Goal: Consume media (video, audio): Consume media (video, audio)

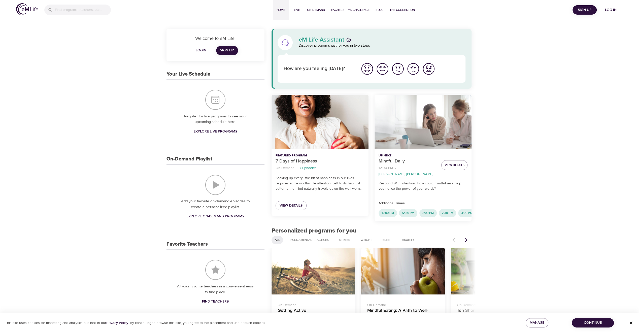
click at [611, 10] on span "Log in" at bounding box center [611, 10] width 20 height 6
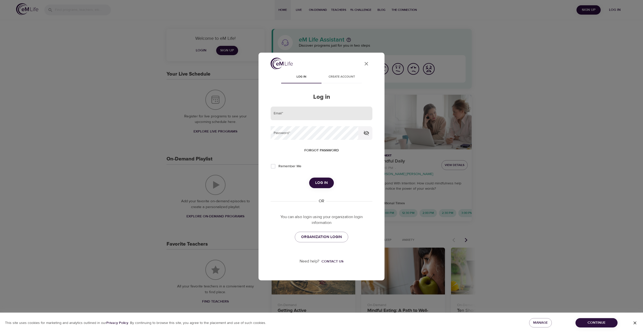
click at [308, 112] on input "email" at bounding box center [322, 114] width 102 height 14
type input "[EMAIL_ADDRESS][DOMAIN_NAME]"
click at [274, 166] on input "Remember Me" at bounding box center [273, 166] width 11 height 11
click at [274, 165] on input "Remember Me" at bounding box center [273, 166] width 11 height 11
checkbox input "false"
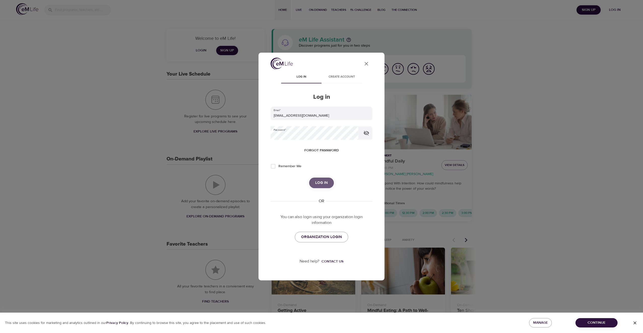
click at [326, 183] on span "Log in" at bounding box center [321, 183] width 13 height 7
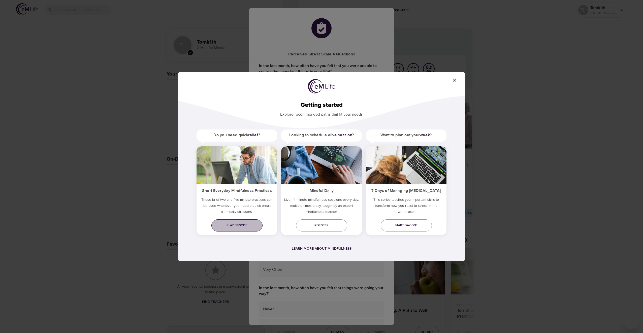
click at [243, 223] on span "Play episode" at bounding box center [236, 225] width 43 height 5
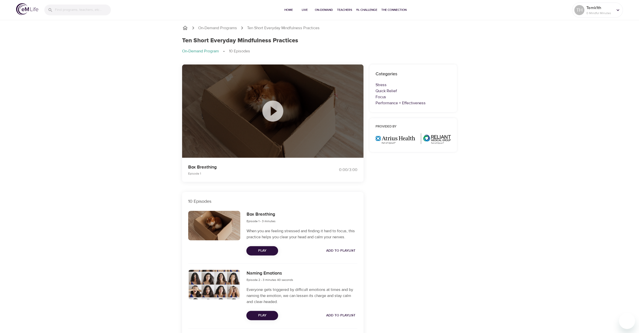
click at [271, 114] on icon at bounding box center [272, 111] width 25 height 25
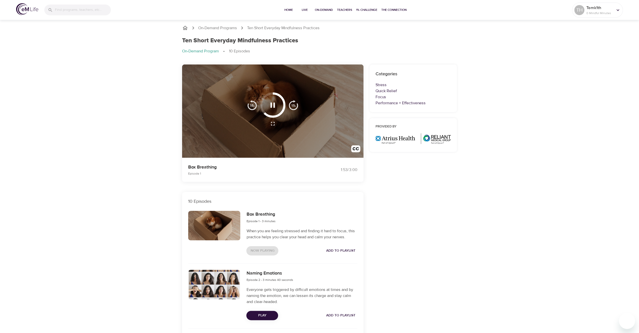
click at [309, 155] on div at bounding box center [272, 111] width 181 height 93
click at [294, 154] on div at bounding box center [272, 111] width 181 height 93
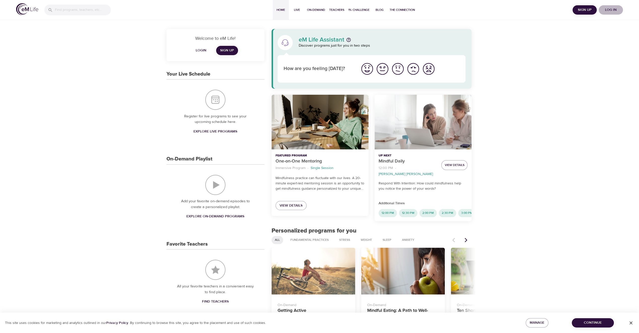
click at [615, 8] on span "Log in" at bounding box center [611, 10] width 20 height 6
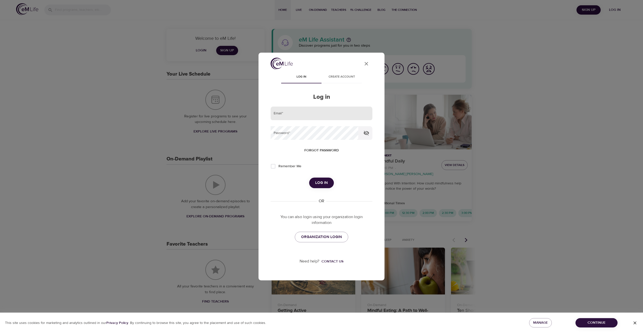
click at [292, 112] on input "email" at bounding box center [322, 114] width 102 height 14
type input "[EMAIL_ADDRESS][DOMAIN_NAME]"
click at [323, 182] on span "Log in" at bounding box center [321, 183] width 13 height 7
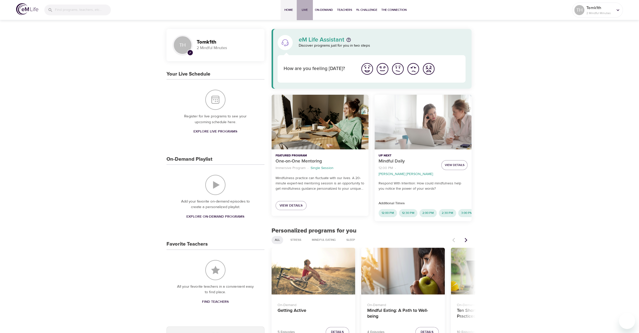
click at [304, 9] on span "Live" at bounding box center [305, 9] width 12 height 5
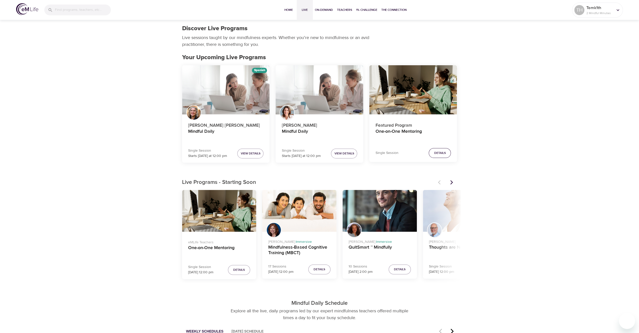
click at [447, 152] on button "Details" at bounding box center [440, 153] width 22 height 10
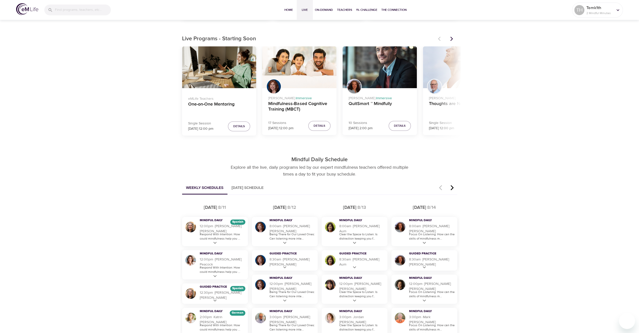
scroll to position [114, 0]
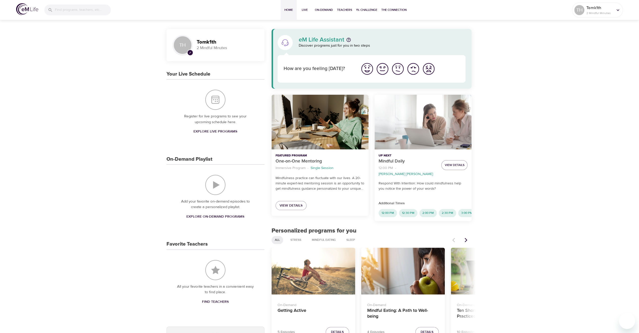
click at [385, 68] on img "I'm feeling good" at bounding box center [383, 69] width 14 height 14
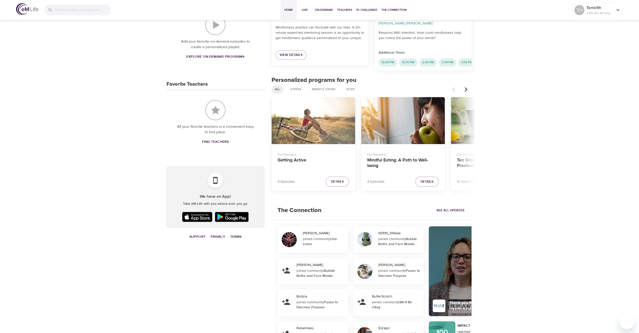
scroll to position [161, 0]
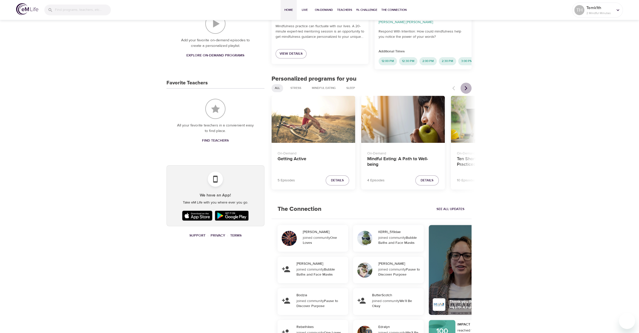
click at [465, 84] on button "Next items" at bounding box center [466, 88] width 11 height 11
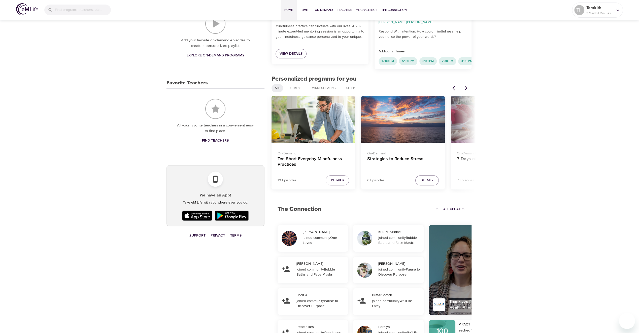
click at [465, 84] on button "Next items" at bounding box center [466, 88] width 11 height 11
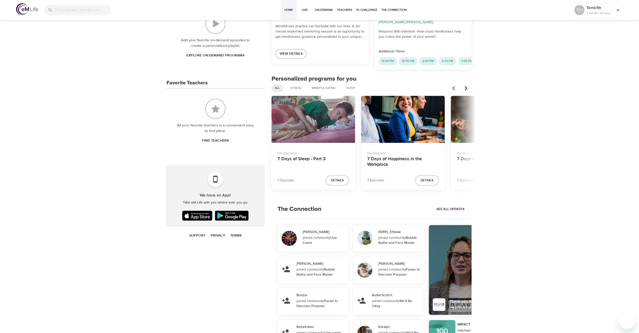
click at [465, 84] on button "Next items" at bounding box center [466, 88] width 11 height 11
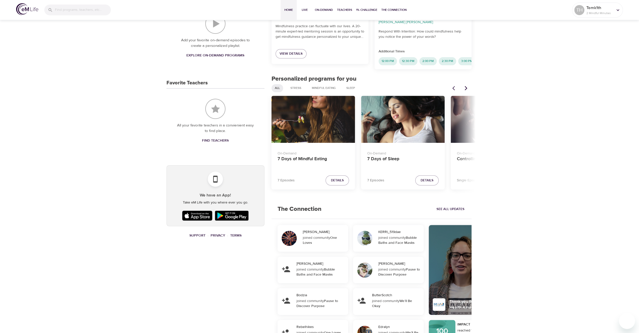
click at [465, 84] on button "Next items" at bounding box center [466, 88] width 11 height 11
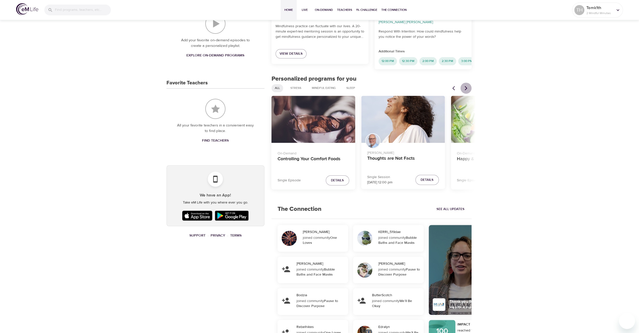
click at [465, 84] on button "Next items" at bounding box center [466, 88] width 11 height 11
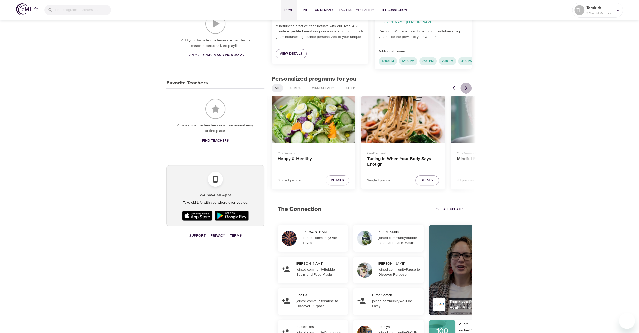
click at [465, 84] on button "Next items" at bounding box center [466, 88] width 11 height 11
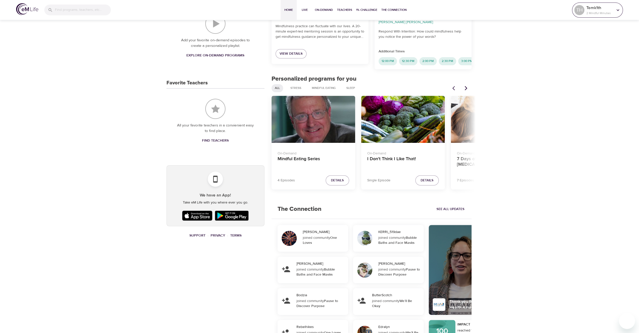
click at [599, 12] on p "2 Mindful Minutes" at bounding box center [600, 13] width 27 height 5
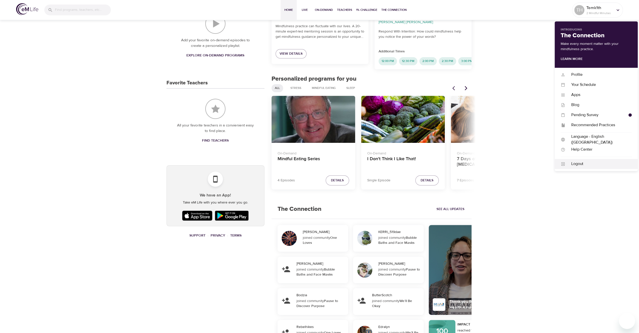
click at [588, 165] on div "Logout" at bounding box center [598, 164] width 67 height 6
